Goal: Task Accomplishment & Management: Manage account settings

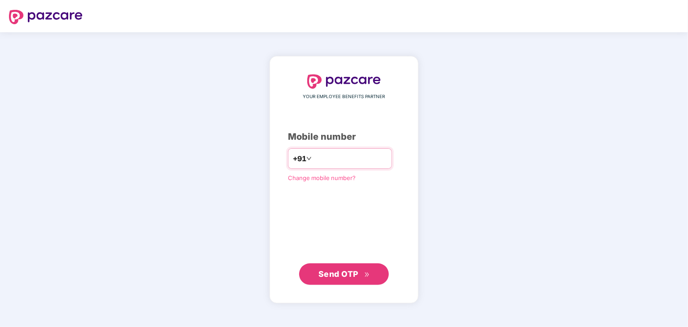
click at [357, 161] on input "number" at bounding box center [351, 159] width 74 height 14
type input "**********"
click at [350, 280] on button "Send OTP" at bounding box center [344, 275] width 90 height 22
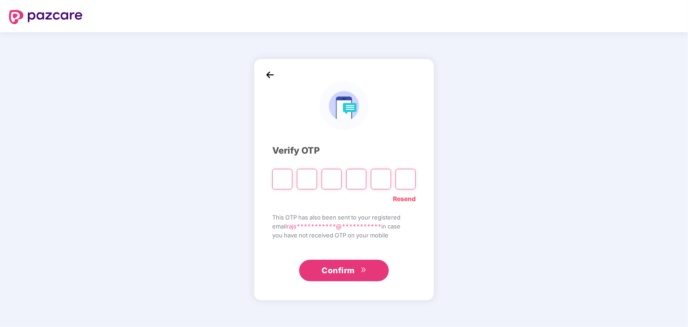
type input "*"
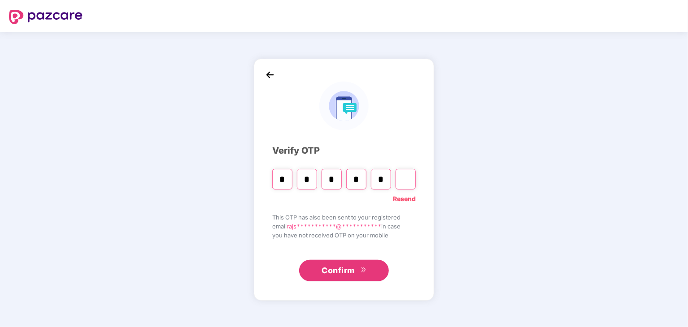
type input "*"
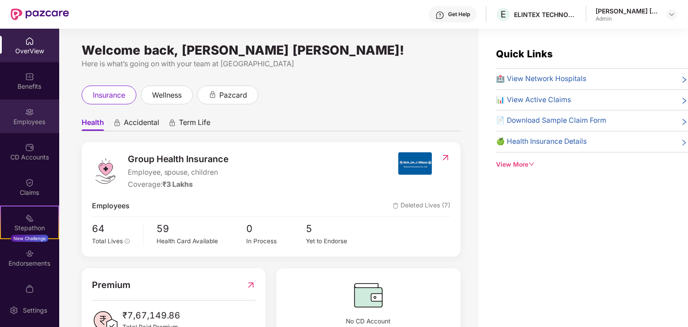
click at [30, 118] on div "Employees" at bounding box center [29, 122] width 59 height 9
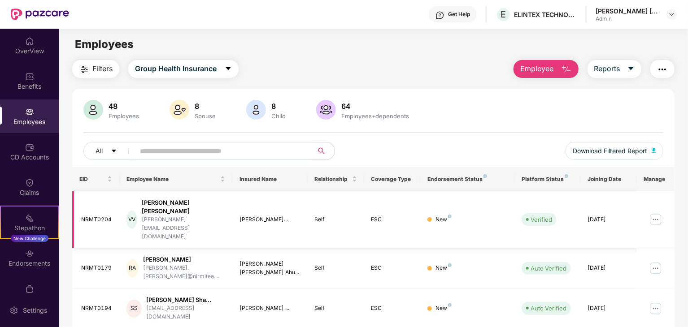
click at [654, 213] on img at bounding box center [656, 220] width 14 height 14
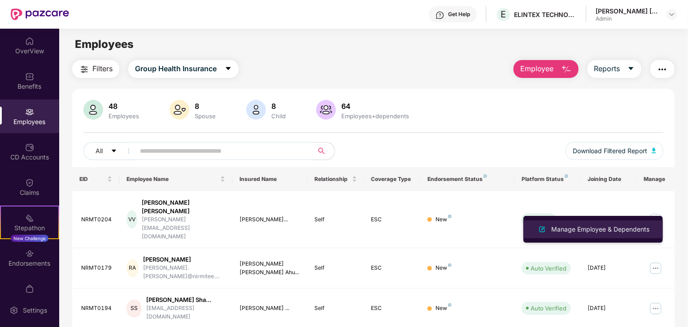
click at [580, 226] on div "Manage Employee & Dependents" at bounding box center [600, 230] width 102 height 10
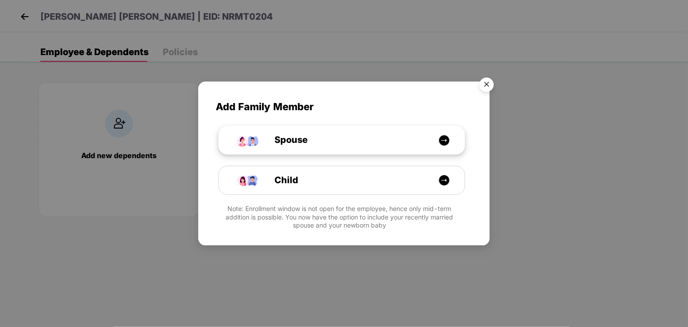
click at [303, 134] on span "Spouse" at bounding box center [280, 140] width 53 height 14
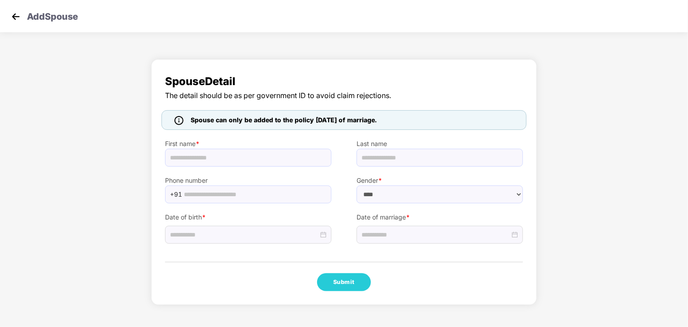
select select "******"
click at [205, 151] on input "text" at bounding box center [248, 158] width 166 height 18
click at [83, 226] on div "Spouse Detail The detail should be as per government ID to avoid claim rejectio…" at bounding box center [344, 185] width 688 height 260
click at [19, 18] on img at bounding box center [15, 16] width 13 height 13
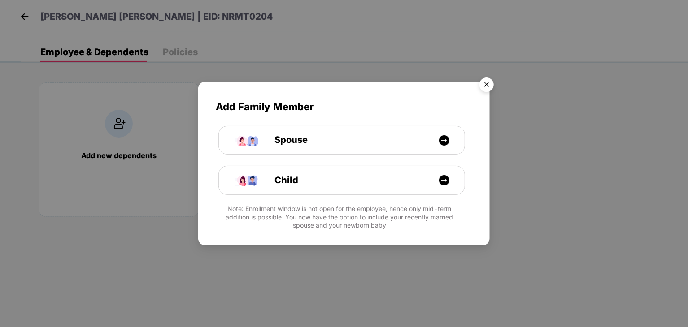
click at [487, 84] on img "Close" at bounding box center [486, 86] width 25 height 25
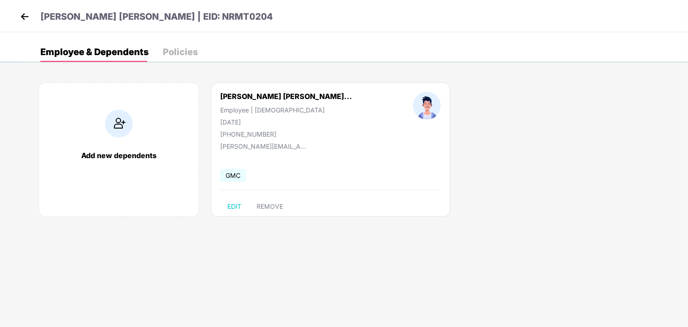
click at [17, 12] on div "[PERSON_NAME] [PERSON_NAME] | EID: NRMT0204" at bounding box center [344, 16] width 688 height 32
click at [22, 15] on img at bounding box center [24, 16] width 13 height 13
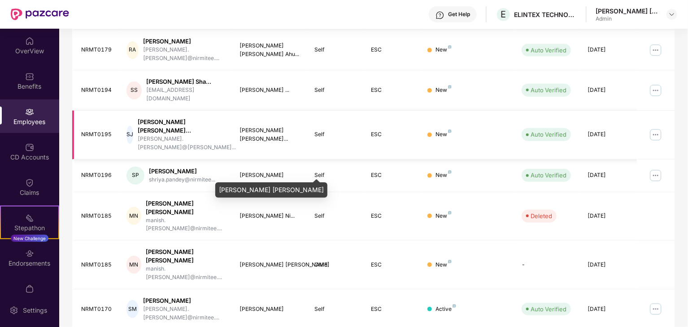
scroll to position [222, 0]
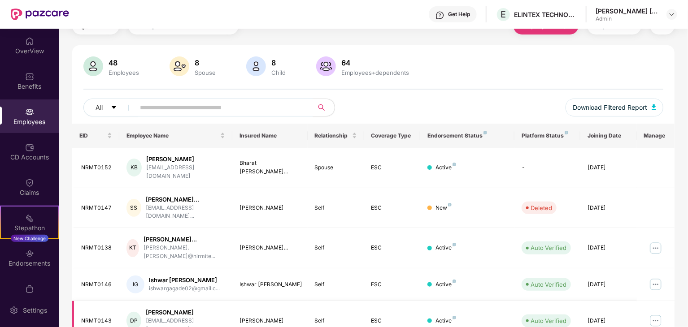
scroll to position [43, 0]
